Goal: Information Seeking & Learning: Learn about a topic

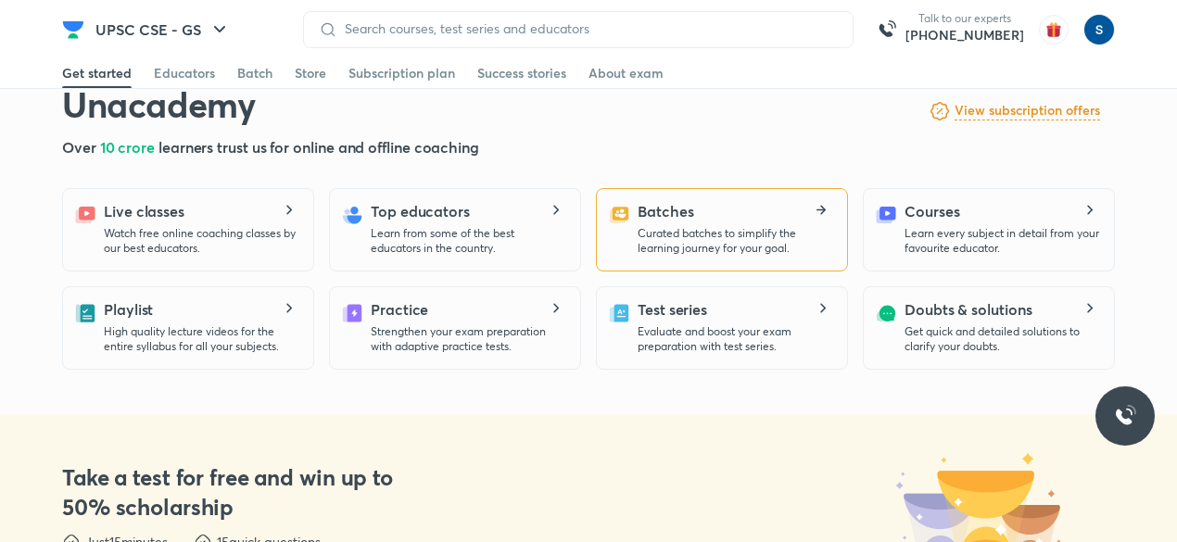
scroll to position [448, 0]
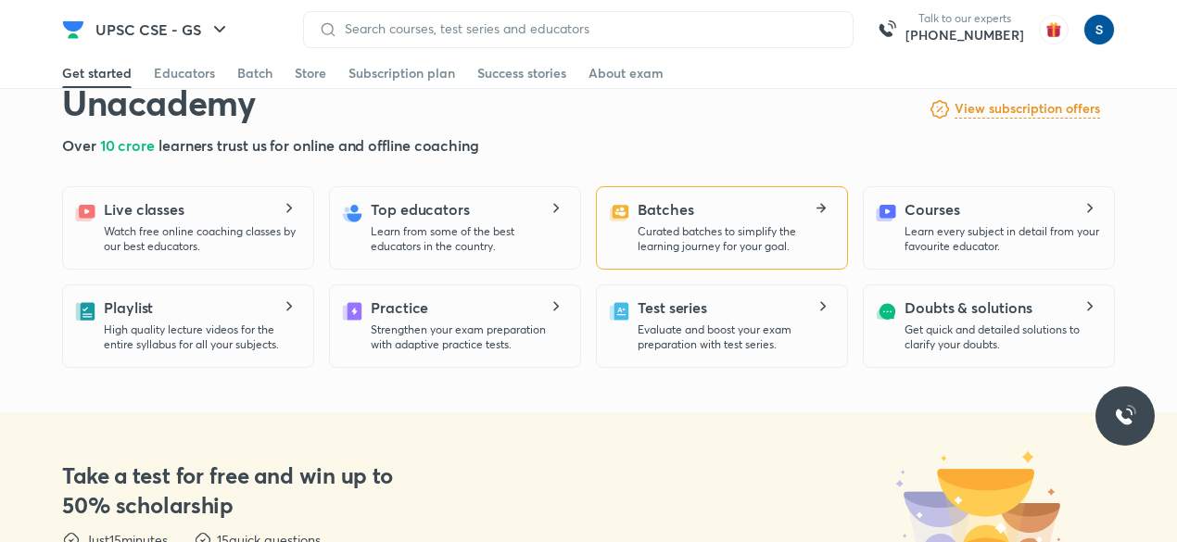
click at [732, 243] on p "Curated batches to simplify the learning journey for your goal." at bounding box center [735, 239] width 195 height 30
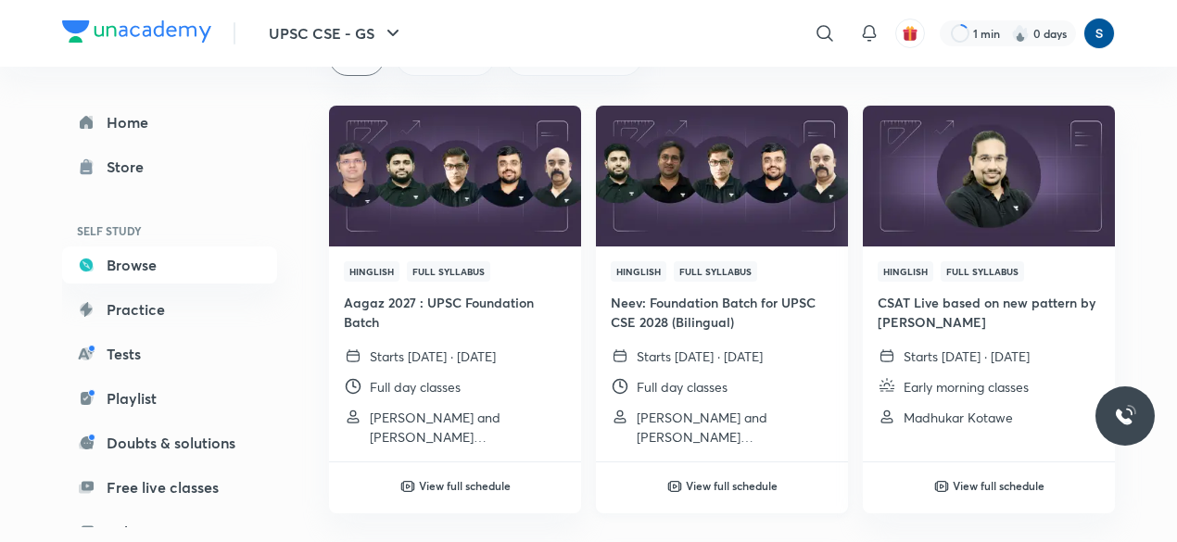
scroll to position [162, 0]
